Goal: Information Seeking & Learning: Find specific page/section

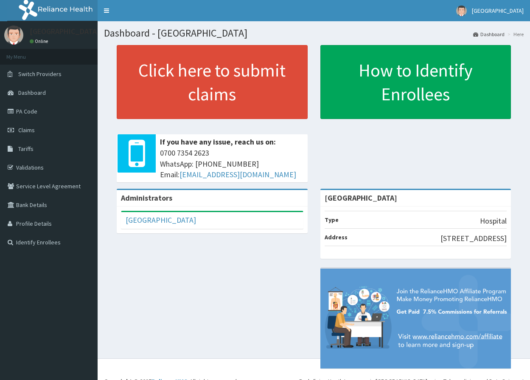
click at [56, 112] on link "PA Code" at bounding box center [49, 111] width 98 height 19
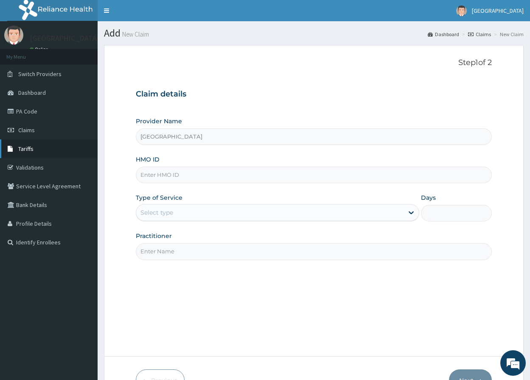
click at [36, 150] on link "Tariffs" at bounding box center [49, 148] width 98 height 19
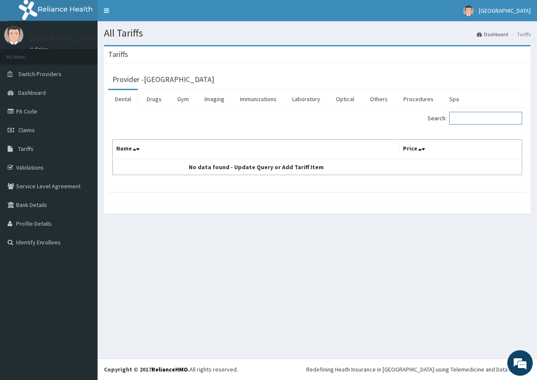
click at [472, 115] on input "Search:" at bounding box center [486, 118] width 73 height 13
click at [229, 101] on link "Imaging" at bounding box center [215, 99] width 34 height 18
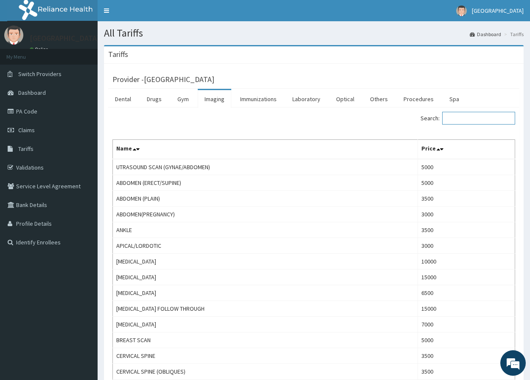
click at [461, 123] on input "Search:" at bounding box center [478, 118] width 73 height 13
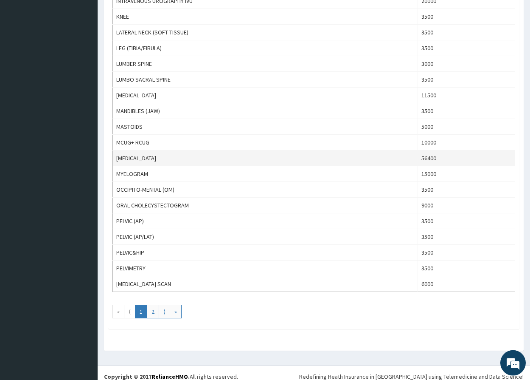
scroll to position [661, 0]
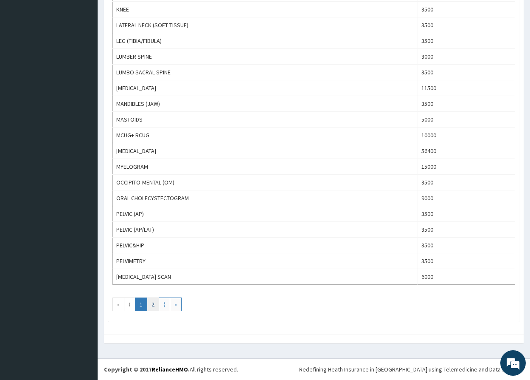
click at [158, 307] on link "2" at bounding box center [153, 304] width 12 height 14
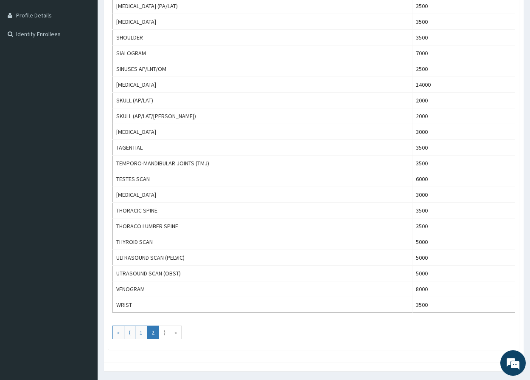
scroll to position [236, 0]
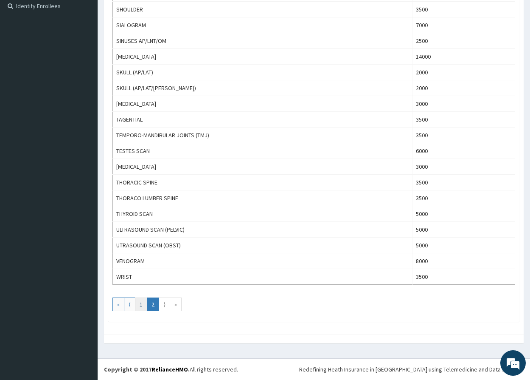
click at [140, 309] on link "1" at bounding box center [141, 304] width 12 height 14
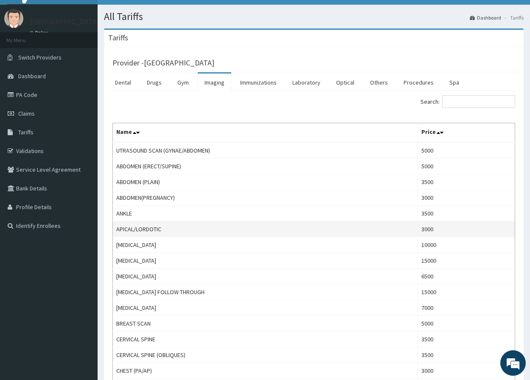
scroll to position [0, 0]
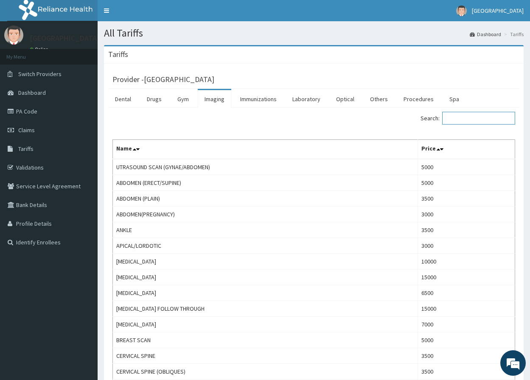
click at [490, 121] on input "Search:" at bounding box center [478, 118] width 73 height 13
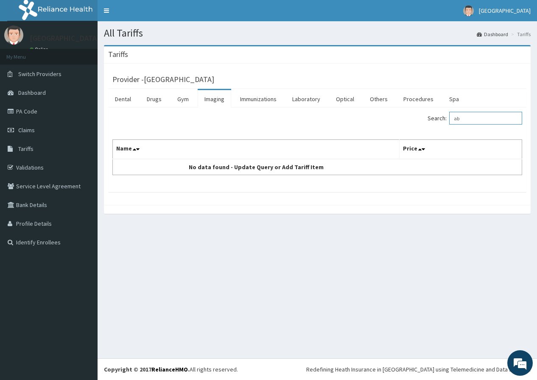
type input "a"
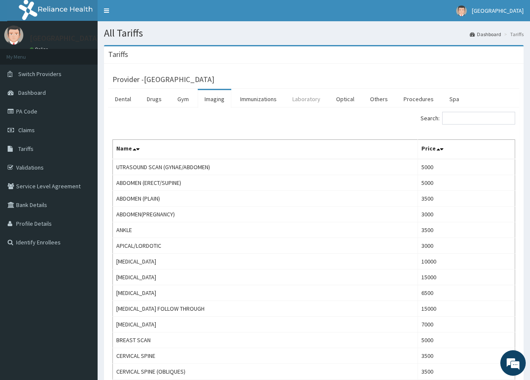
click at [310, 104] on link "Laboratory" at bounding box center [307, 99] width 42 height 18
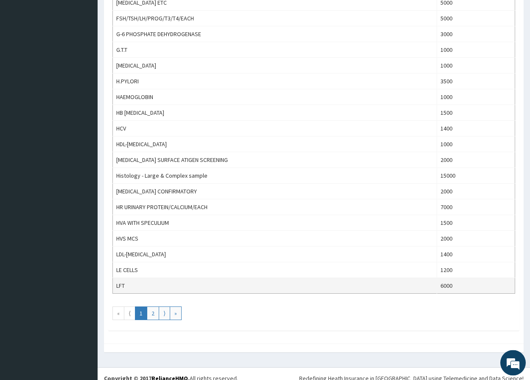
scroll to position [661, 0]
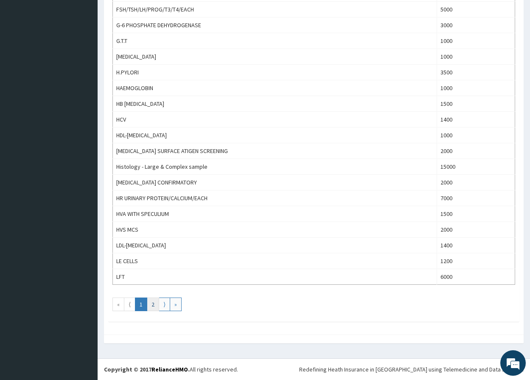
click at [154, 304] on link "2" at bounding box center [153, 304] width 12 height 14
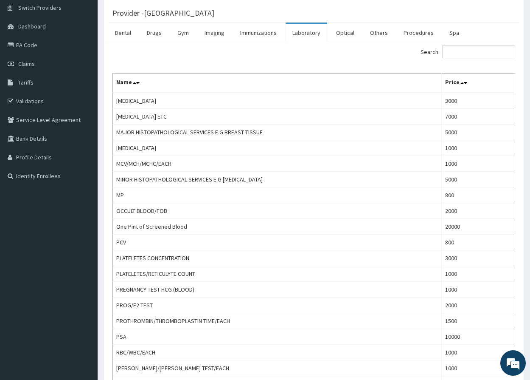
scroll to position [0, 0]
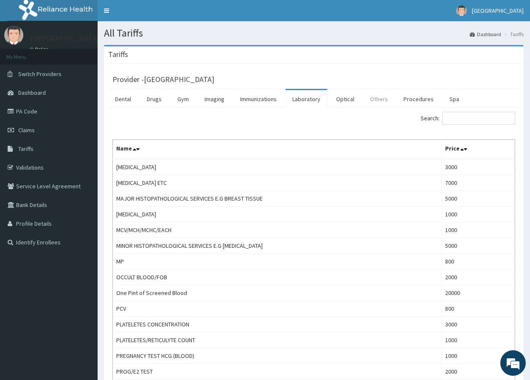
click at [377, 102] on link "Others" at bounding box center [378, 99] width 31 height 18
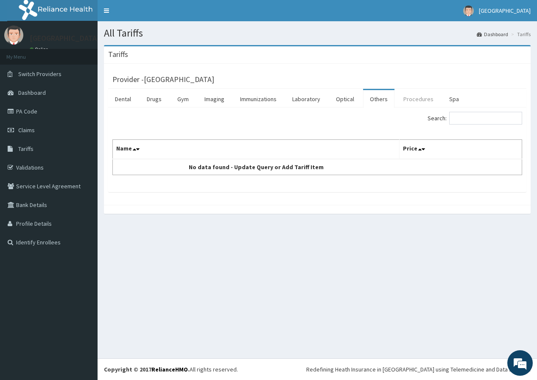
click at [408, 98] on link "Procedures" at bounding box center [419, 99] width 44 height 18
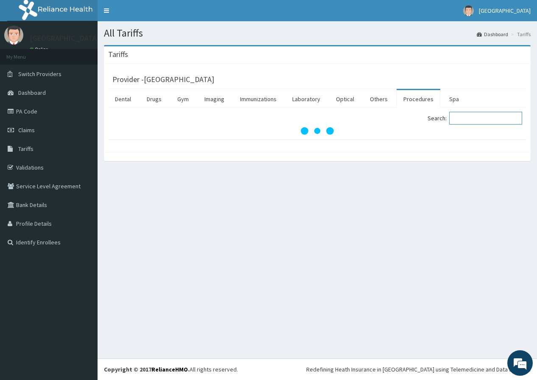
click at [480, 118] on input "Search:" at bounding box center [486, 118] width 73 height 13
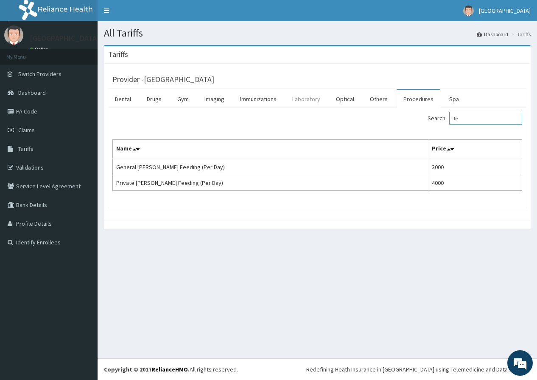
type input "f"
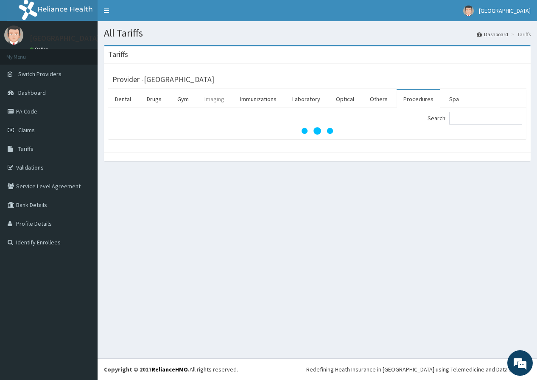
click at [217, 104] on link "Imaging" at bounding box center [215, 99] width 34 height 18
